Goal: Check status: Check status

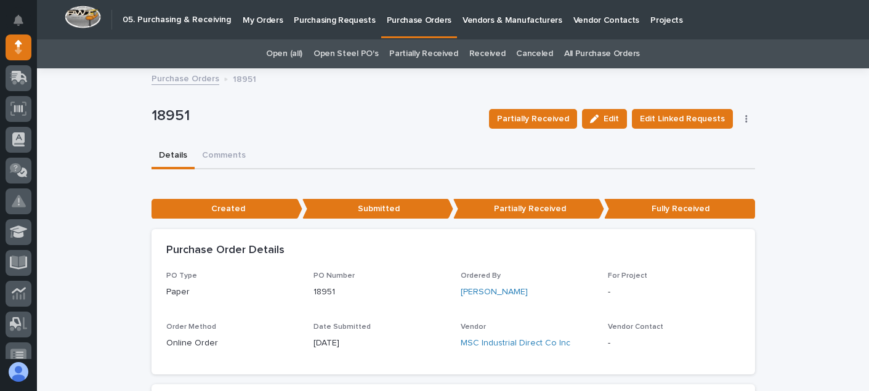
click at [323, 16] on p "Purchasing Requests" at bounding box center [334, 13] width 81 height 26
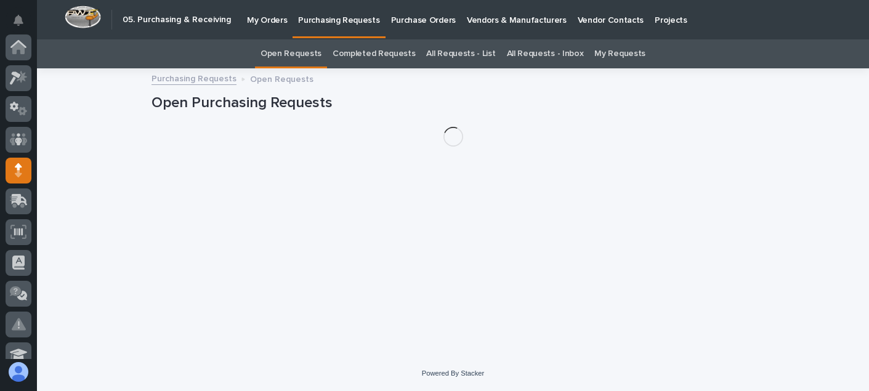
scroll to position [123, 0]
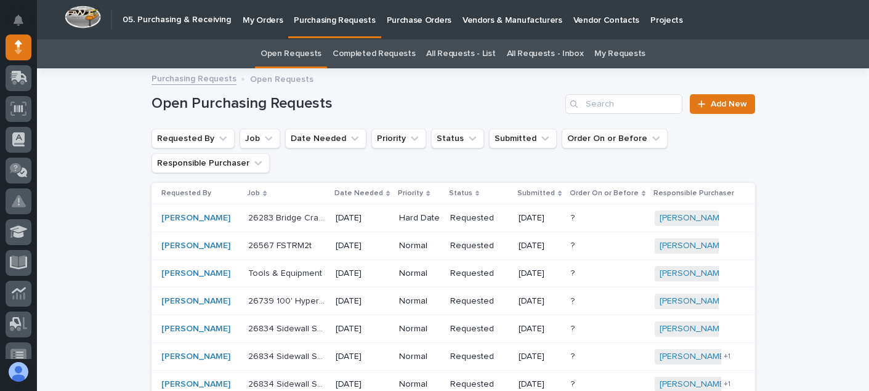
click at [252, 23] on p "My Orders" at bounding box center [263, 13] width 40 height 26
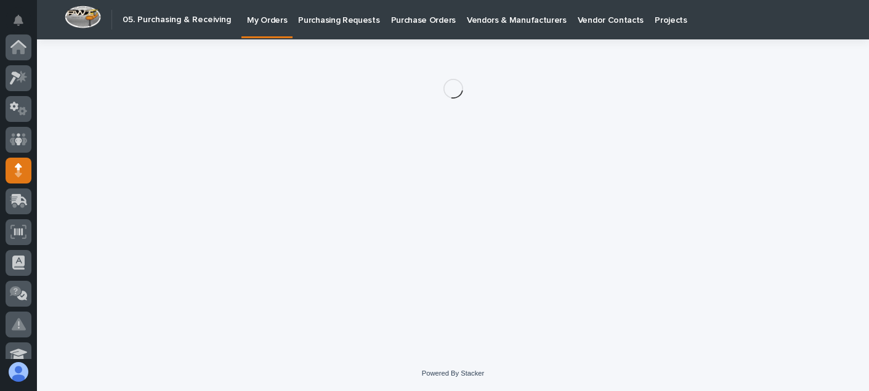
scroll to position [123, 0]
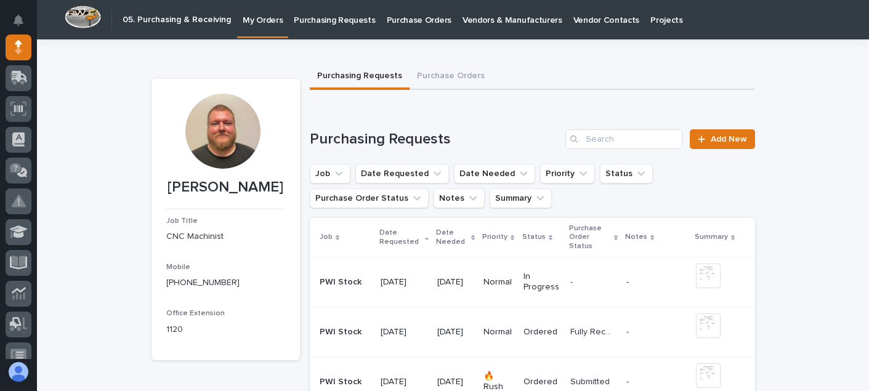
click at [396, 278] on p "[DATE]" at bounding box center [403, 282] width 47 height 10
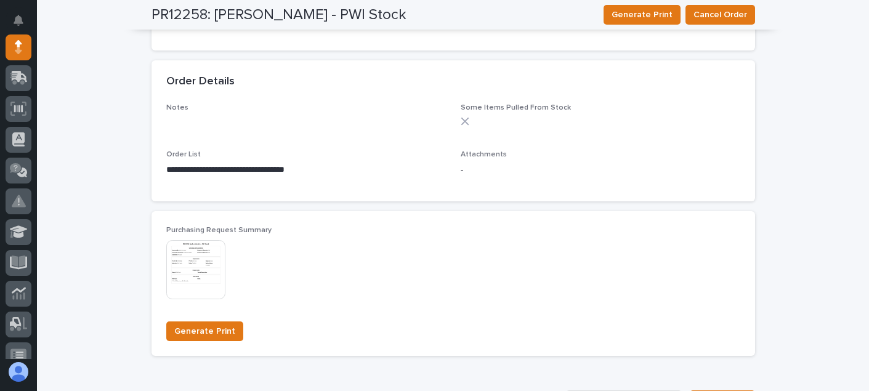
scroll to position [862, 0]
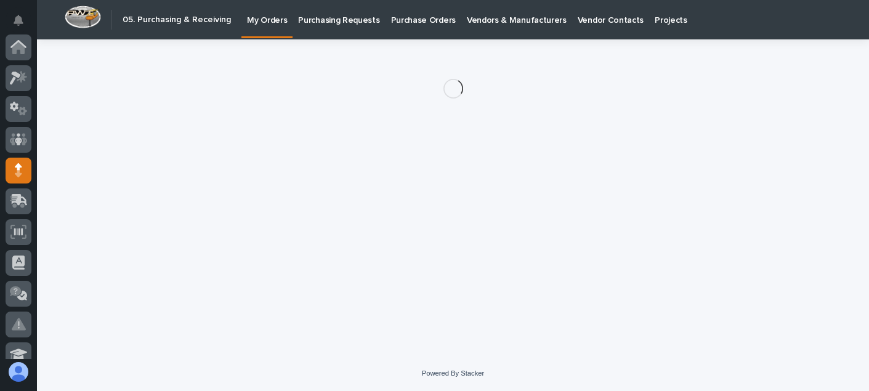
scroll to position [123, 0]
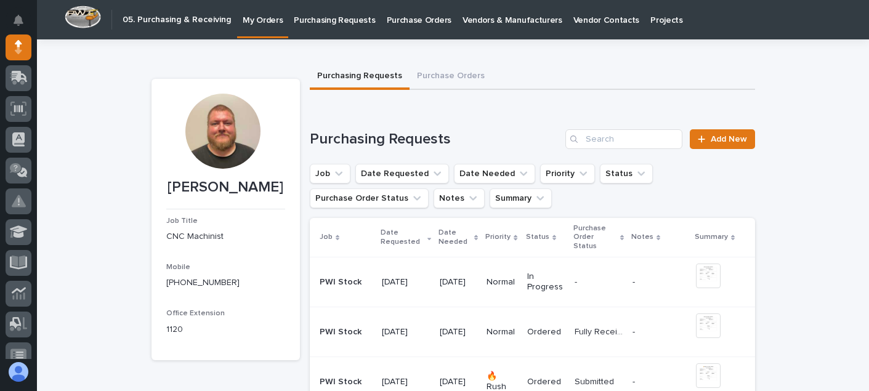
click at [521, 321] on td "Normal" at bounding box center [501, 332] width 40 height 50
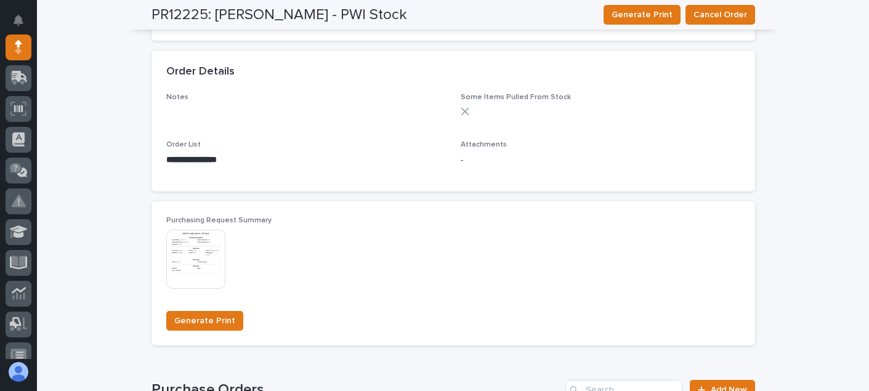
scroll to position [677, 0]
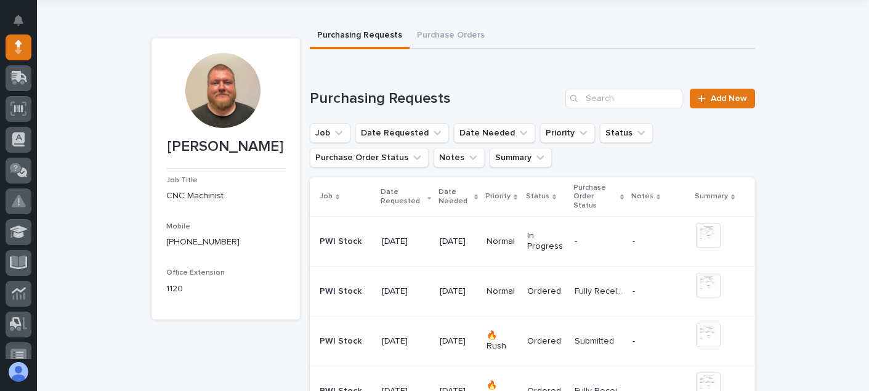
scroll to position [62, 0]
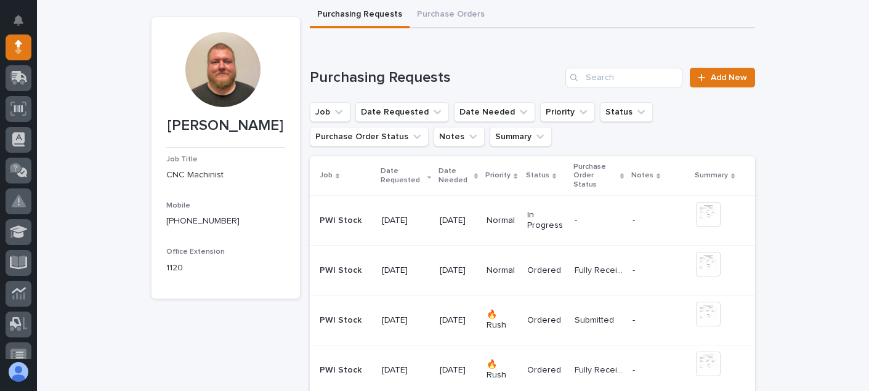
click at [446, 315] on p "[DATE]" at bounding box center [459, 320] width 38 height 10
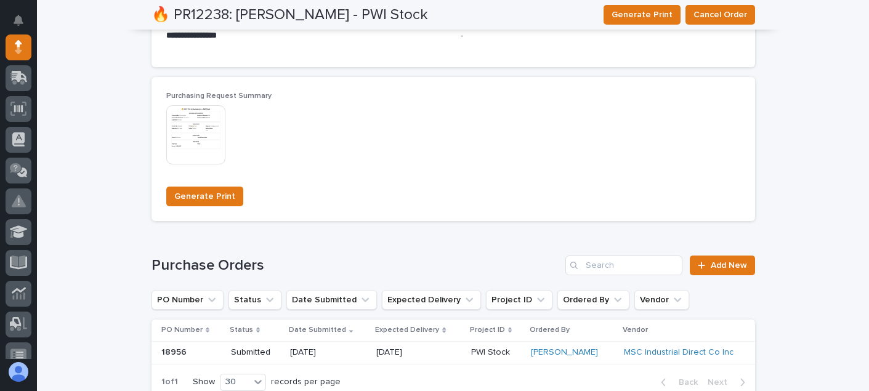
scroll to position [800, 0]
